Goal: Transaction & Acquisition: Purchase product/service

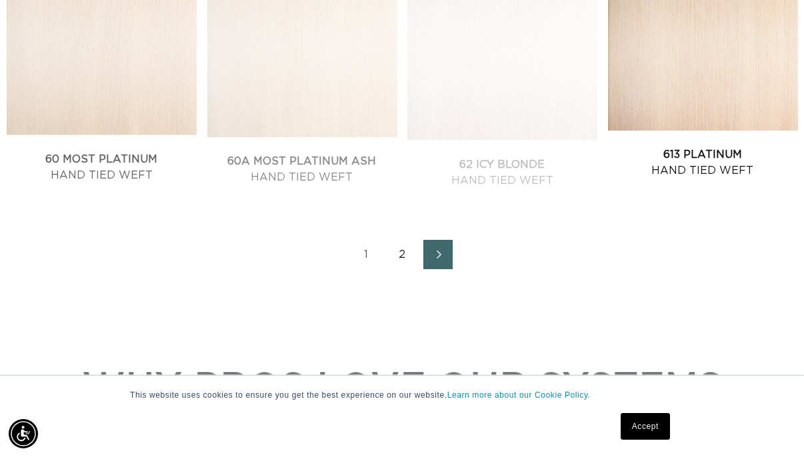
scroll to position [0, 1419]
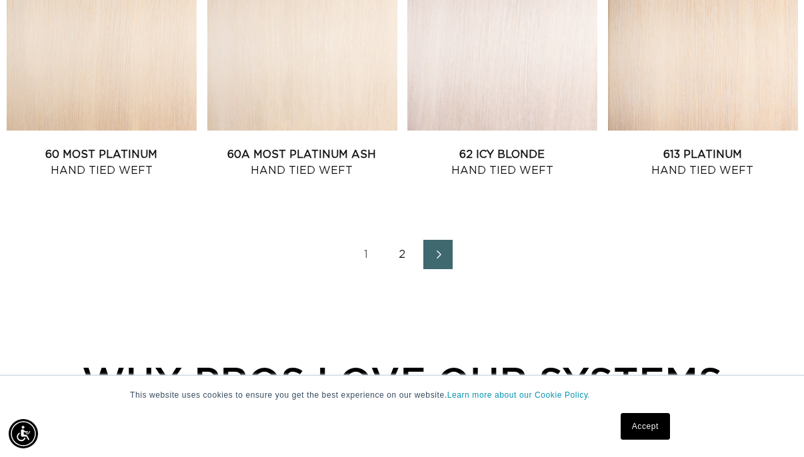
click at [398, 240] on link "2" at bounding box center [401, 254] width 29 height 29
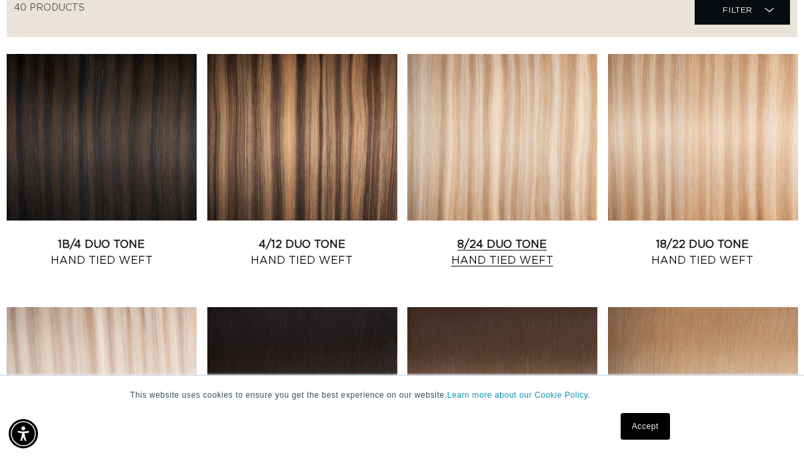
scroll to position [515, 0]
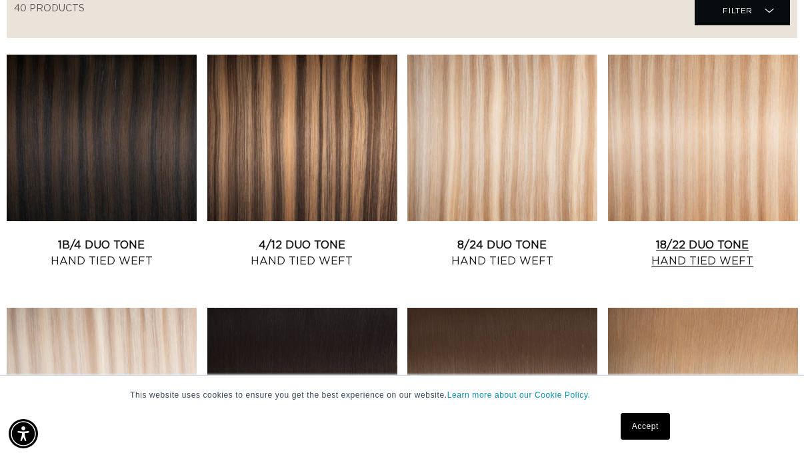
click at [696, 237] on link "18/22 Duo Tone Hand Tied Weft" at bounding box center [703, 253] width 190 height 32
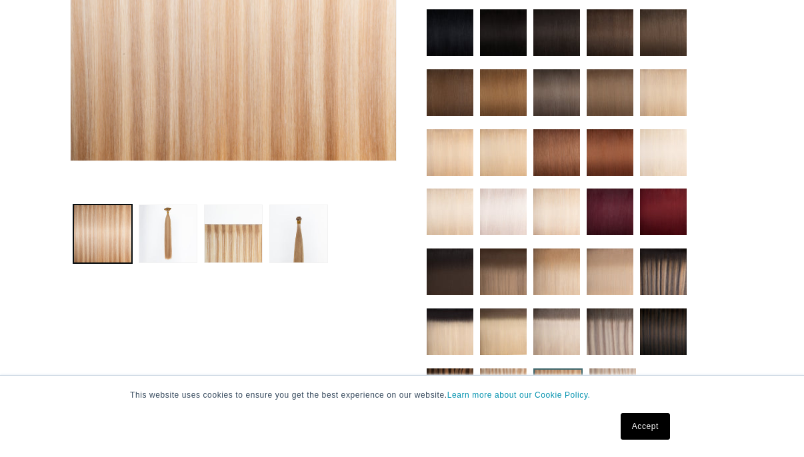
scroll to position [472, 0]
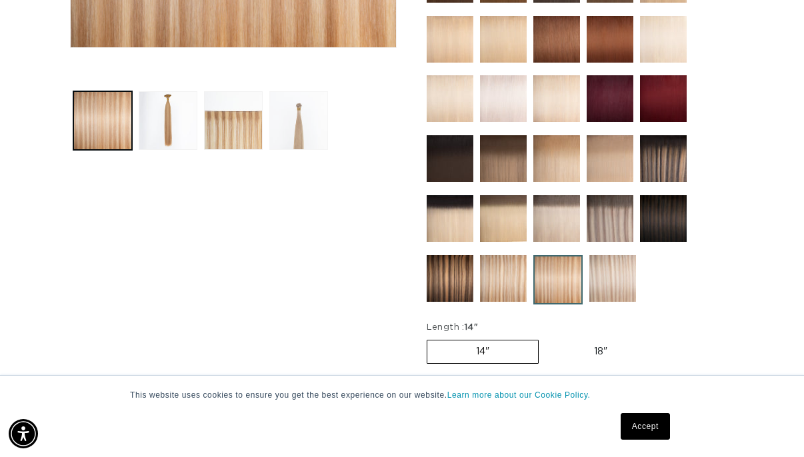
click at [293, 91] on button "Load image 4 in gallery view" at bounding box center [298, 120] width 59 height 59
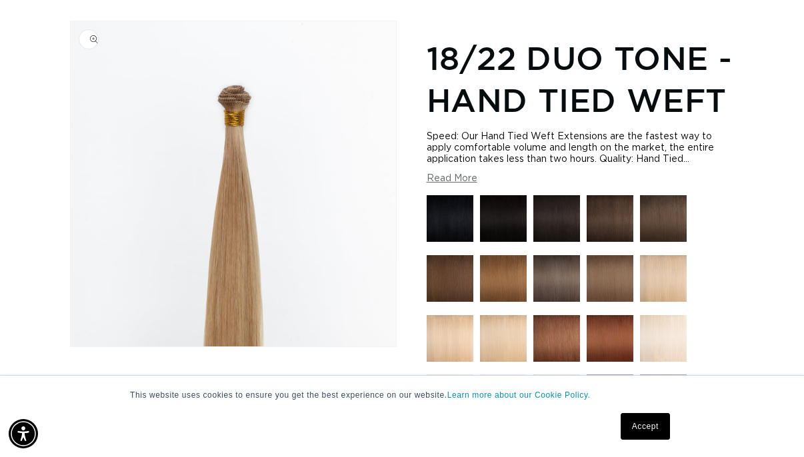
scroll to position [0, 709]
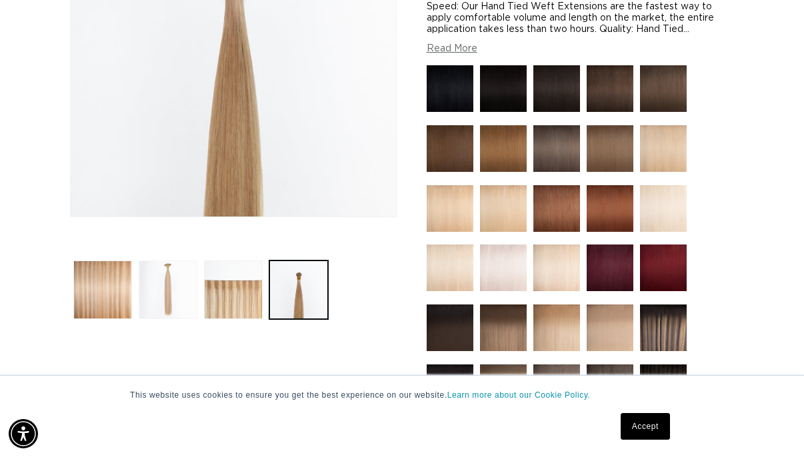
click at [155, 281] on button "Load image 2 in gallery view" at bounding box center [168, 290] width 59 height 59
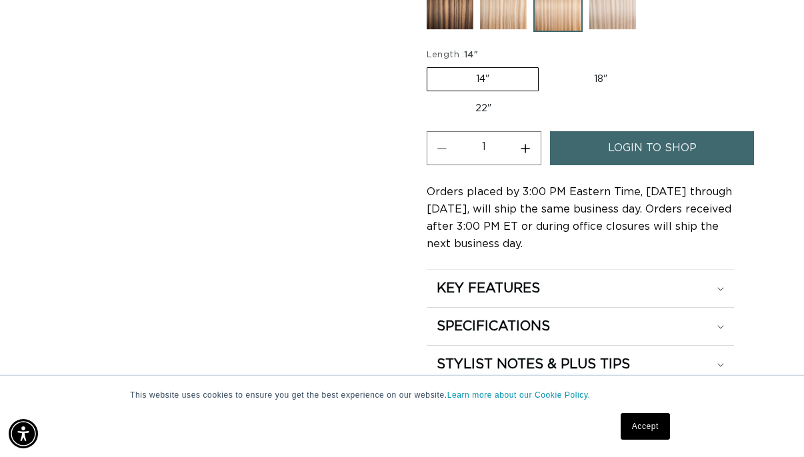
scroll to position [673, 0]
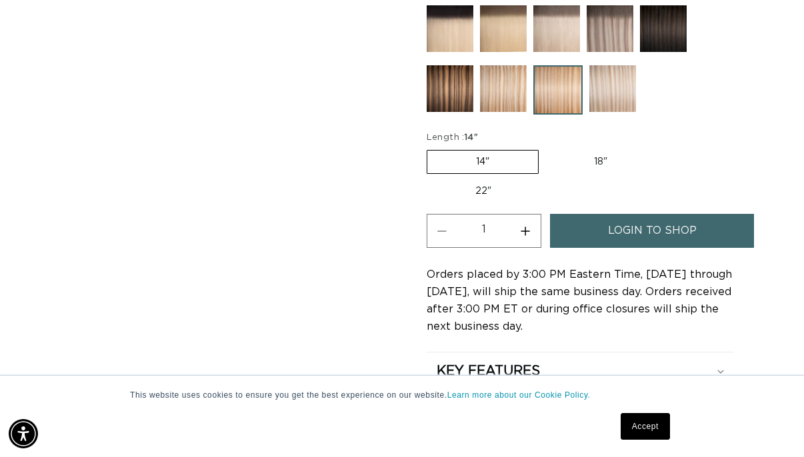
click at [481, 180] on label "22" Variant sold out or unavailable" at bounding box center [483, 191] width 113 height 23
click at [663, 148] on input "22" Variant sold out or unavailable" at bounding box center [663, 147] width 1 height 1
radio input "true"
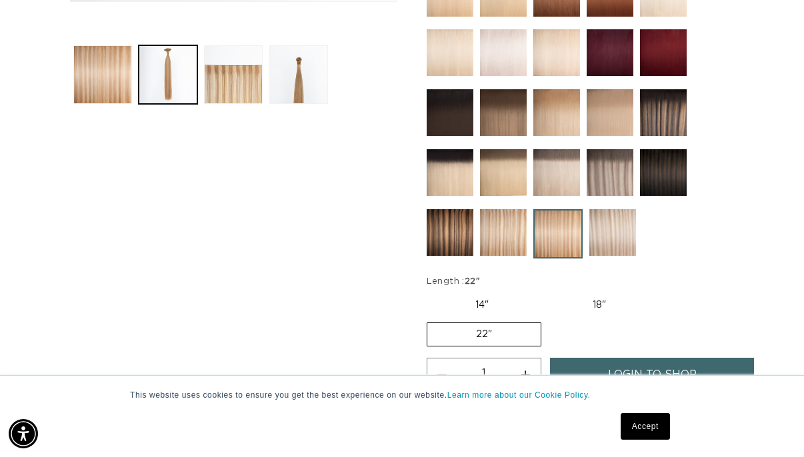
scroll to position [0, 0]
